Goal: Information Seeking & Learning: Learn about a topic

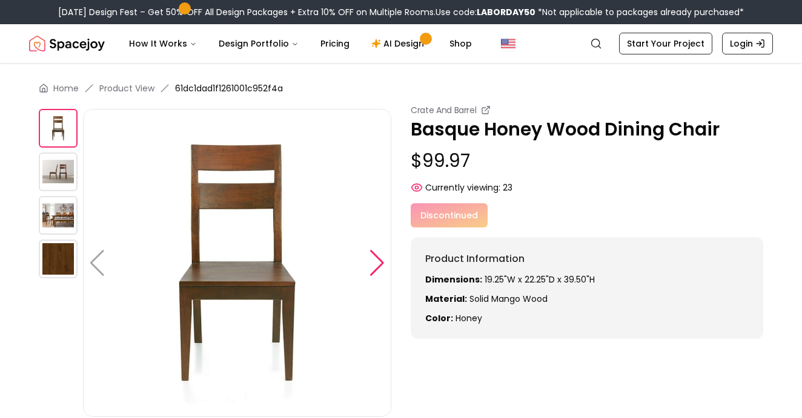
click at [383, 264] on div at bounding box center [377, 263] width 16 height 27
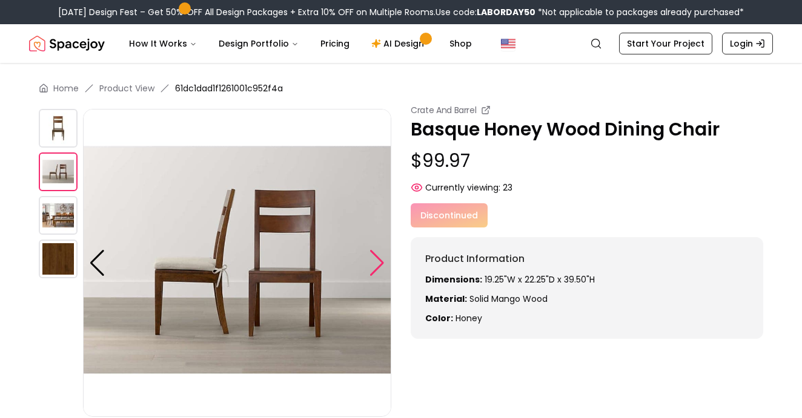
click at [380, 264] on div at bounding box center [377, 263] width 16 height 27
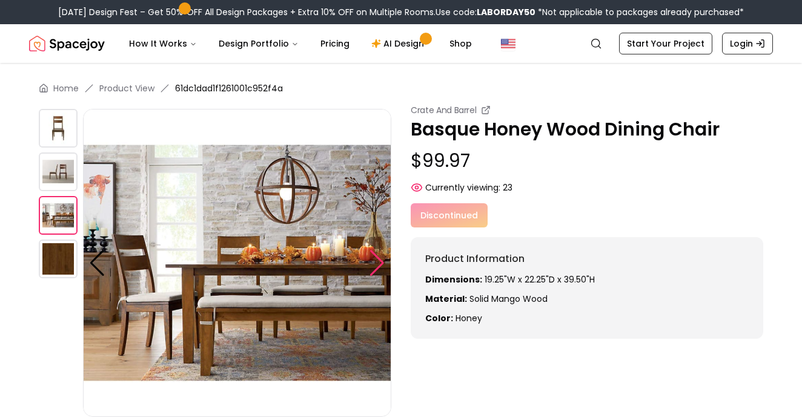
click at [381, 263] on div at bounding box center [377, 263] width 16 height 27
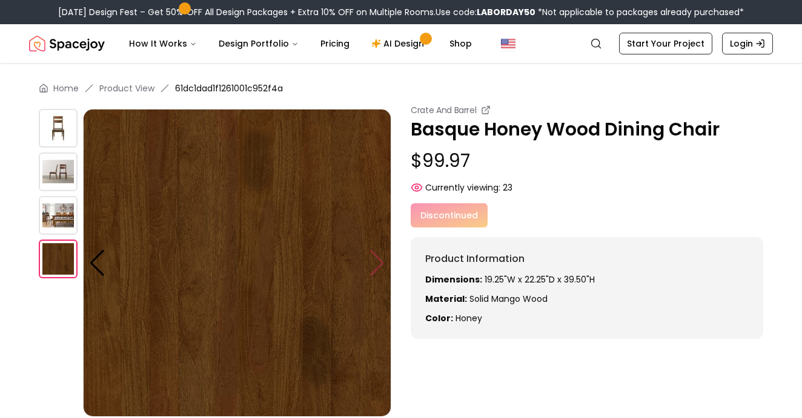
click at [381, 263] on img at bounding box center [237, 263] width 308 height 308
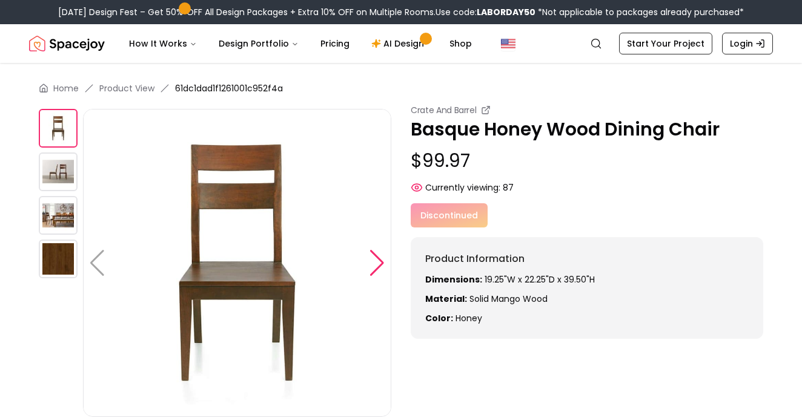
click at [375, 269] on div at bounding box center [377, 263] width 16 height 27
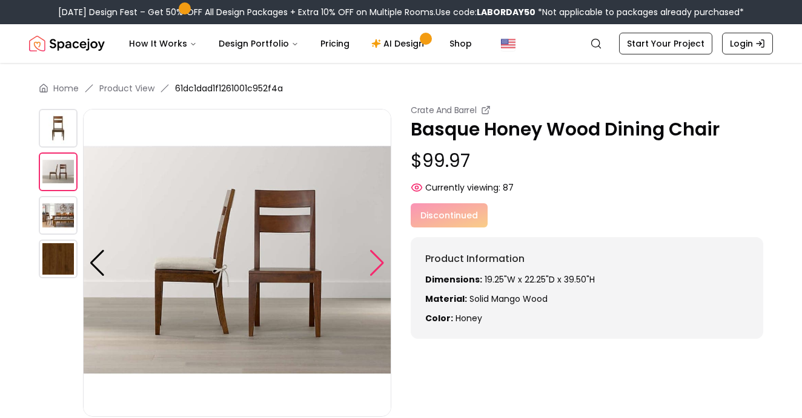
click at [375, 268] on div at bounding box center [377, 263] width 16 height 27
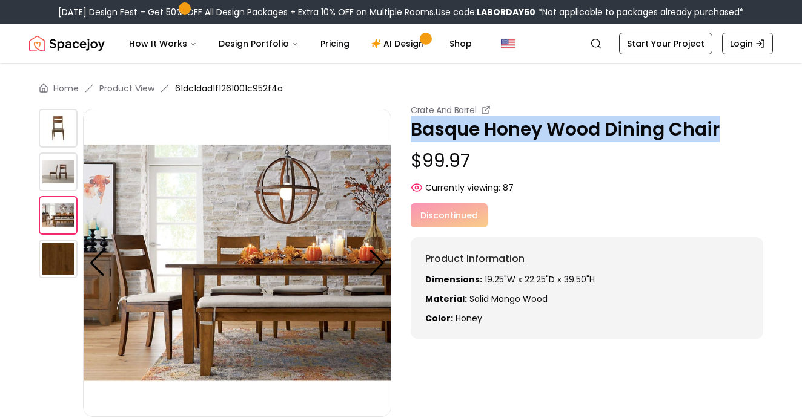
drag, startPoint x: 722, startPoint y: 126, endPoint x: 406, endPoint y: 124, distance: 316.1
click at [406, 124] on div "Crate And Barrel Basque Honey Wood Dining Chair $99.97 Currently viewing: 87 Cr…" at bounding box center [401, 260] width 724 height 313
copy p "Basque Honey Wood Dining Chair"
